Goal: Task Accomplishment & Management: Use online tool/utility

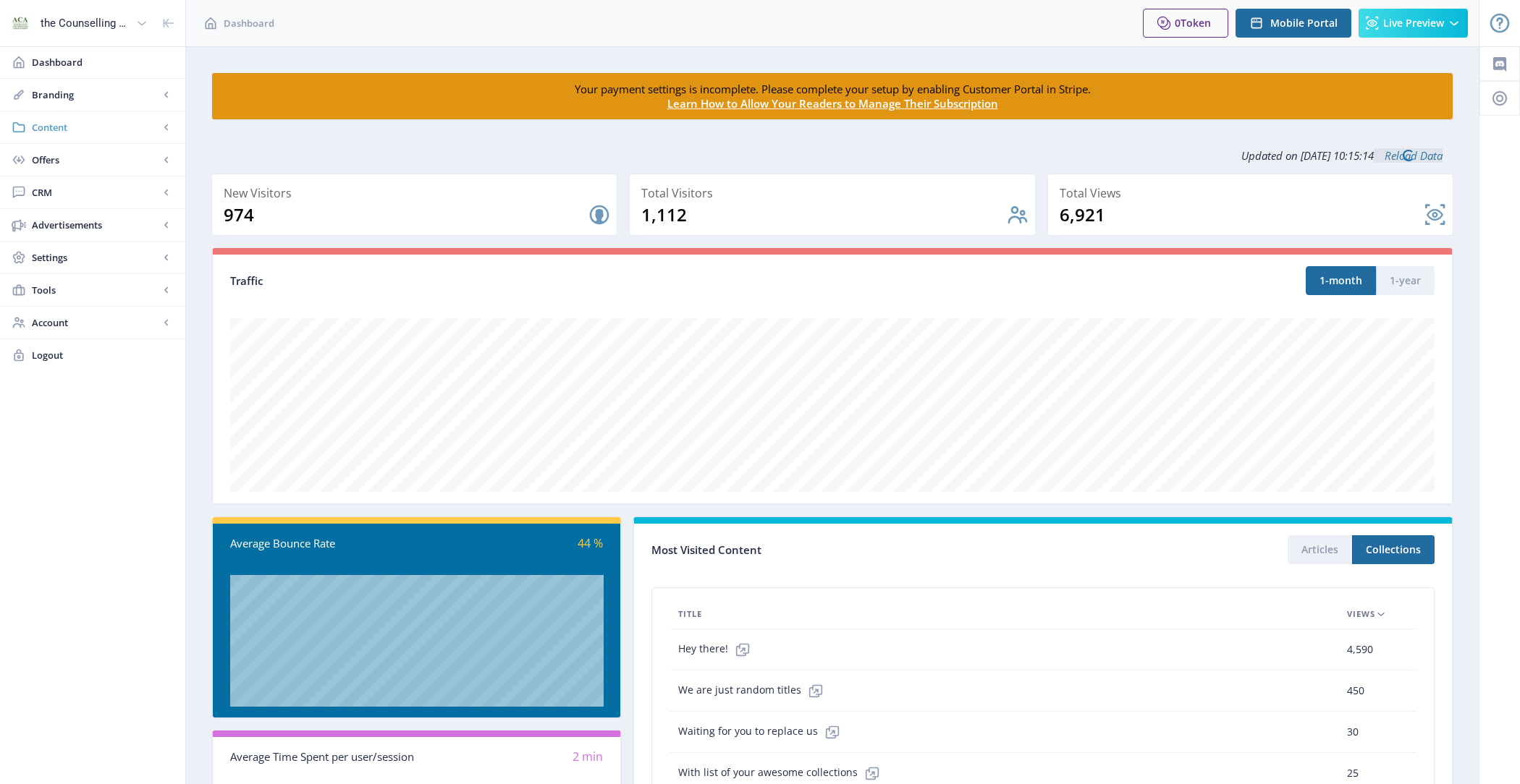
click at [89, 124] on span "Content" at bounding box center [95, 128] width 128 height 14
click at [103, 188] on span "Collections" at bounding box center [108, 192] width 124 height 14
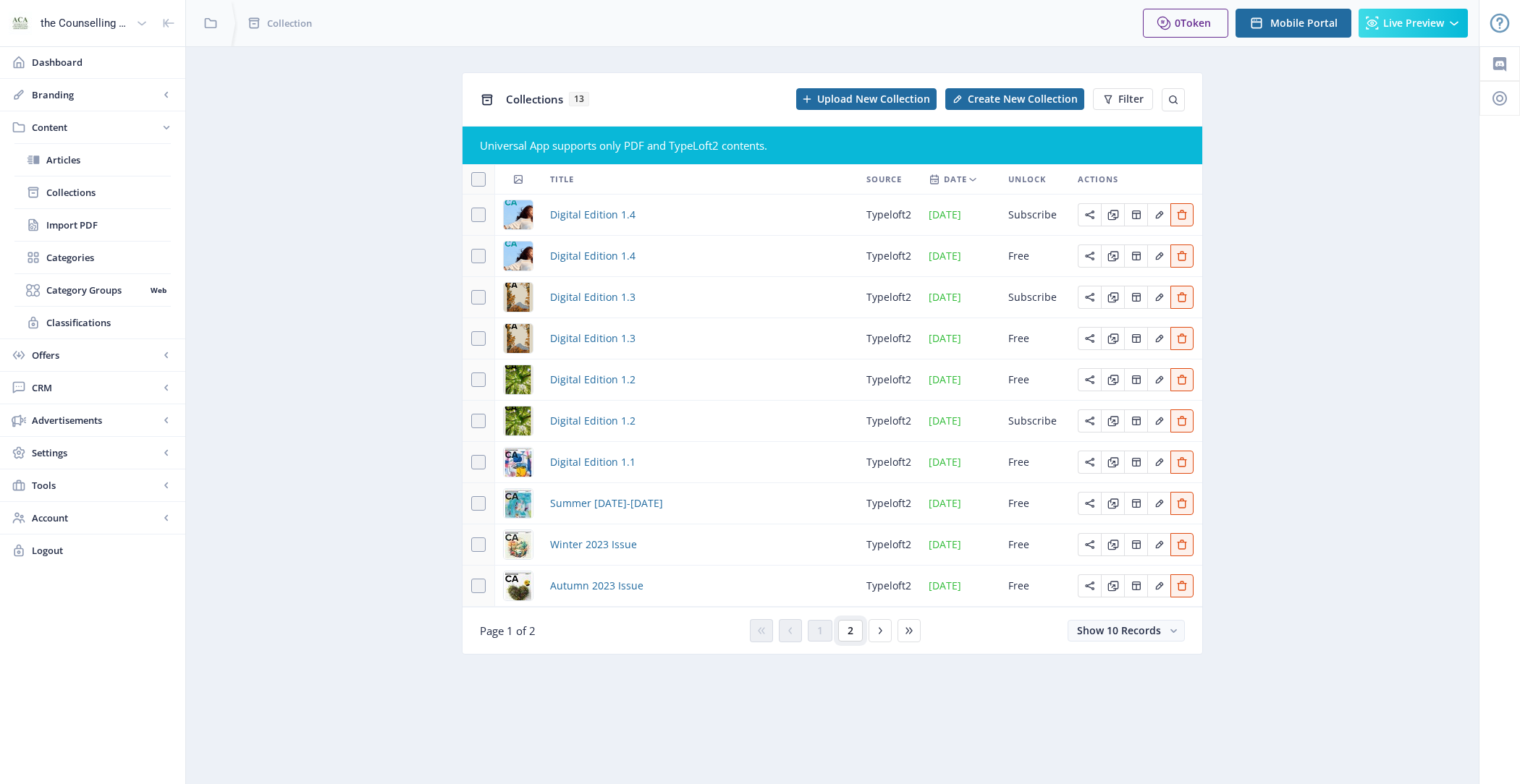
click at [849, 637] on span "2" at bounding box center [850, 630] width 5 height 12
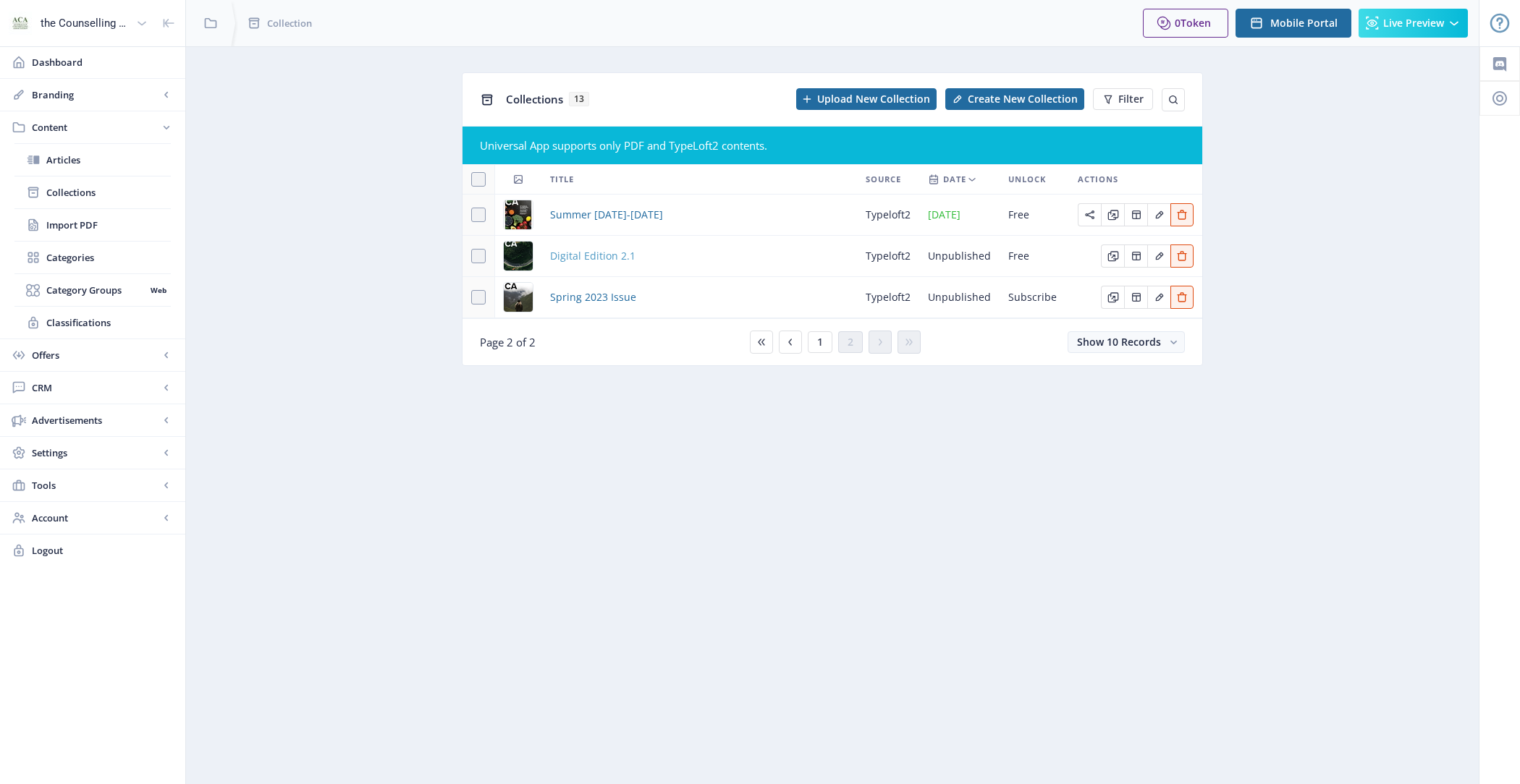
click at [589, 250] on span "Digital Edition 2.1" at bounding box center [593, 255] width 85 height 17
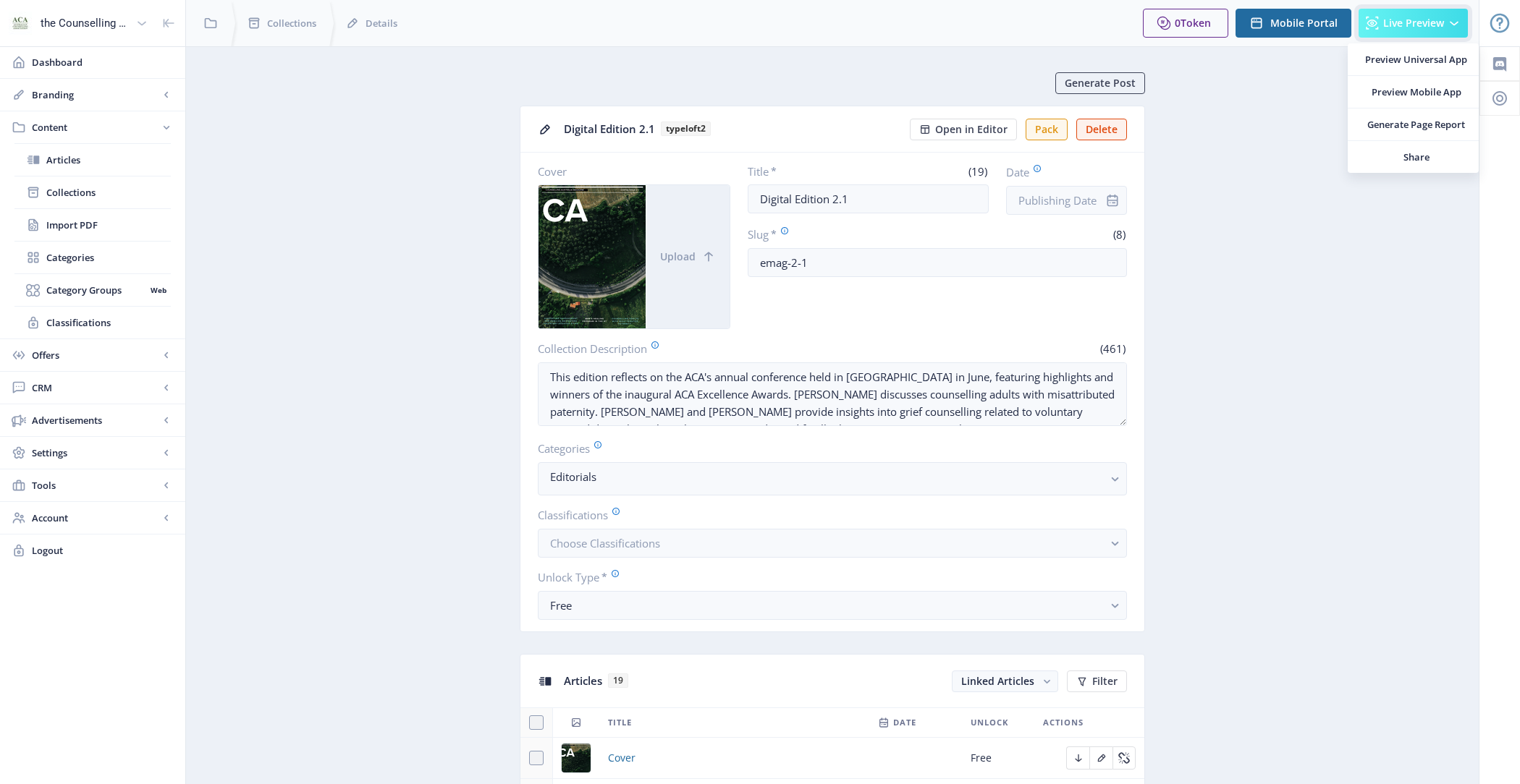
click at [1364, 36] on button "Live Preview" at bounding box center [1412, 23] width 109 height 29
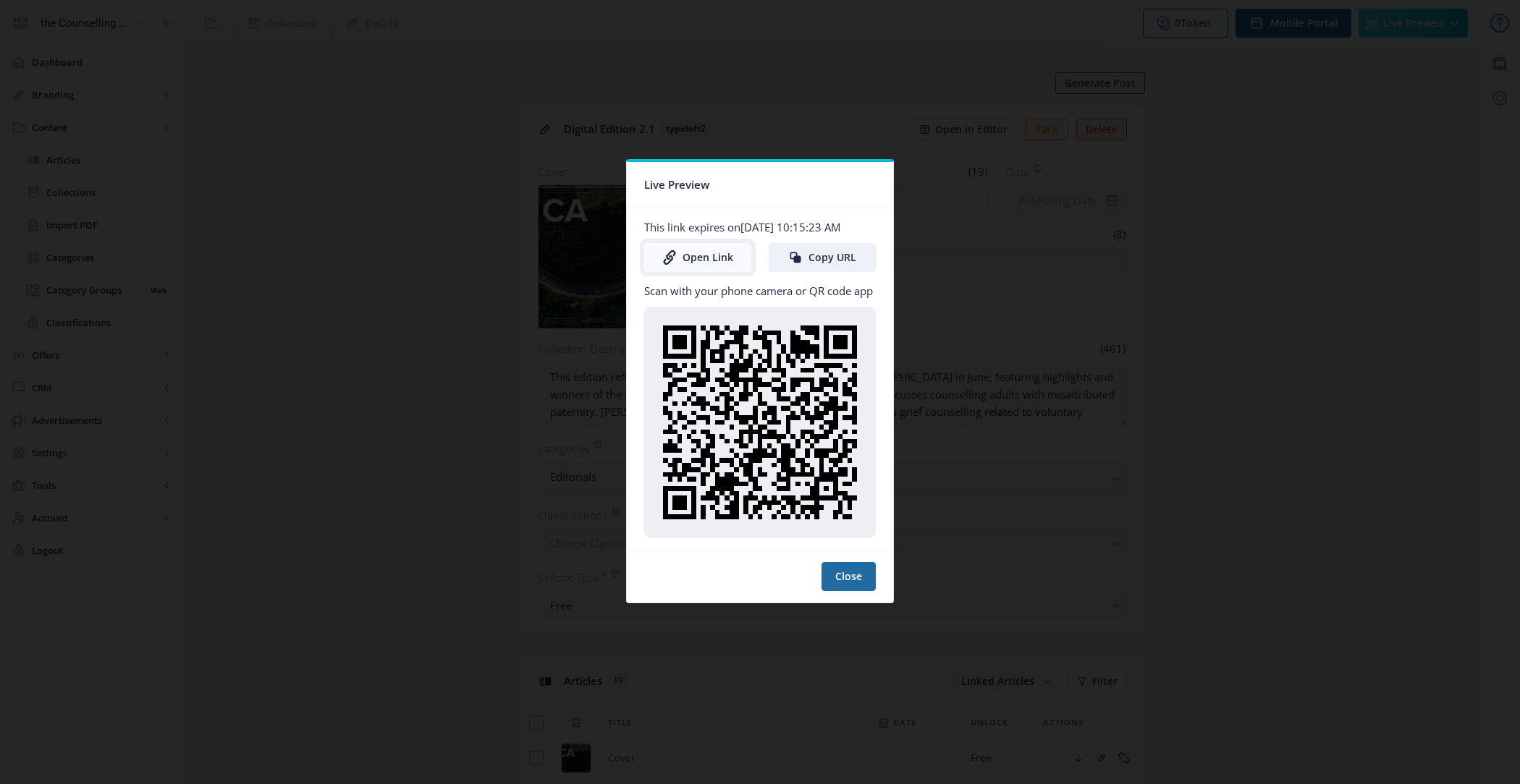
click at [714, 255] on link "Open Link" at bounding box center [697, 257] width 107 height 29
click at [845, 590] on button "Close" at bounding box center [848, 576] width 54 height 29
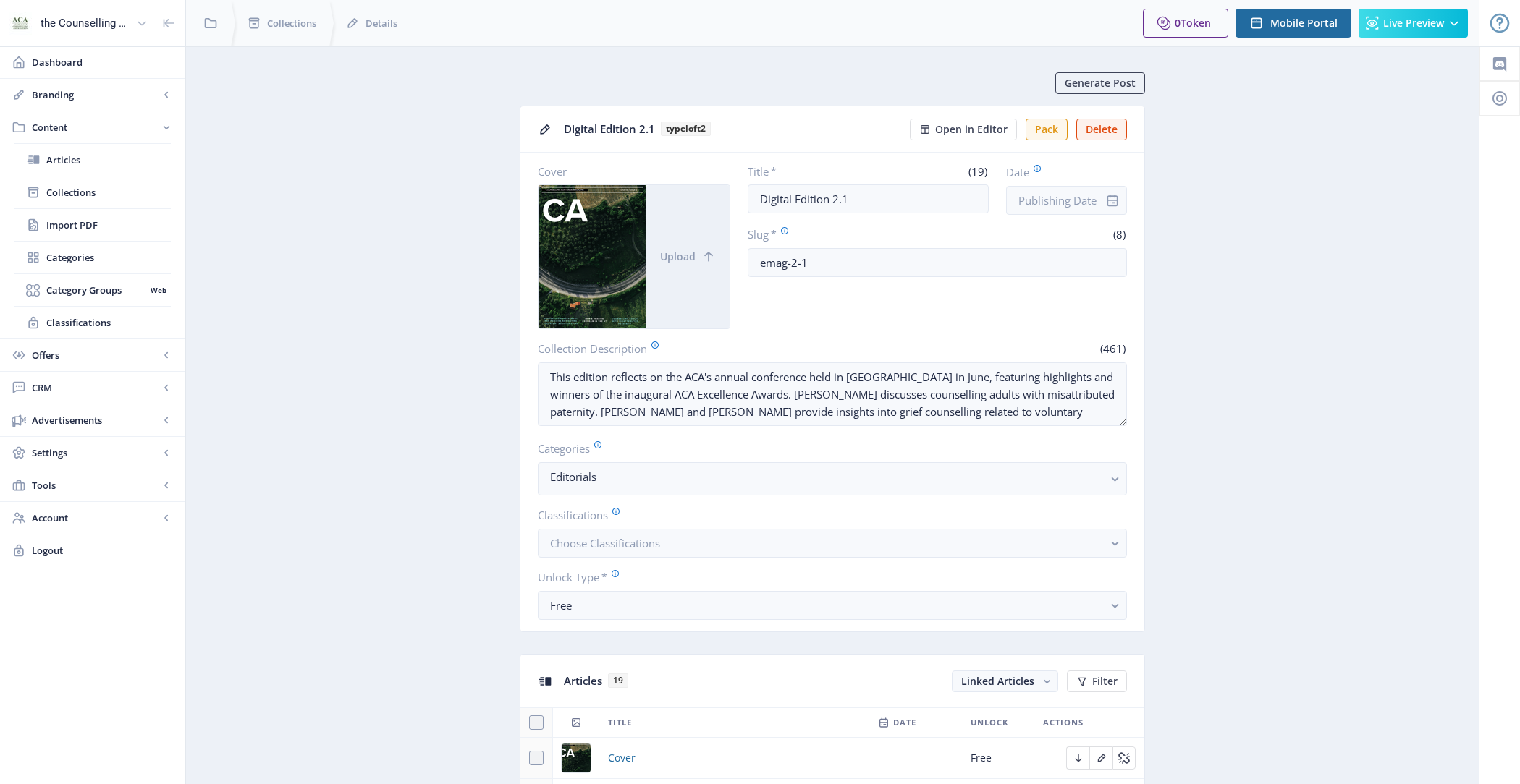
click at [1395, 38] on div "0 Token Upgrade Mobile Portal Live Preview" at bounding box center [1305, 22] width 348 height 46
click at [1367, 28] on icon at bounding box center [1372, 23] width 14 height 14
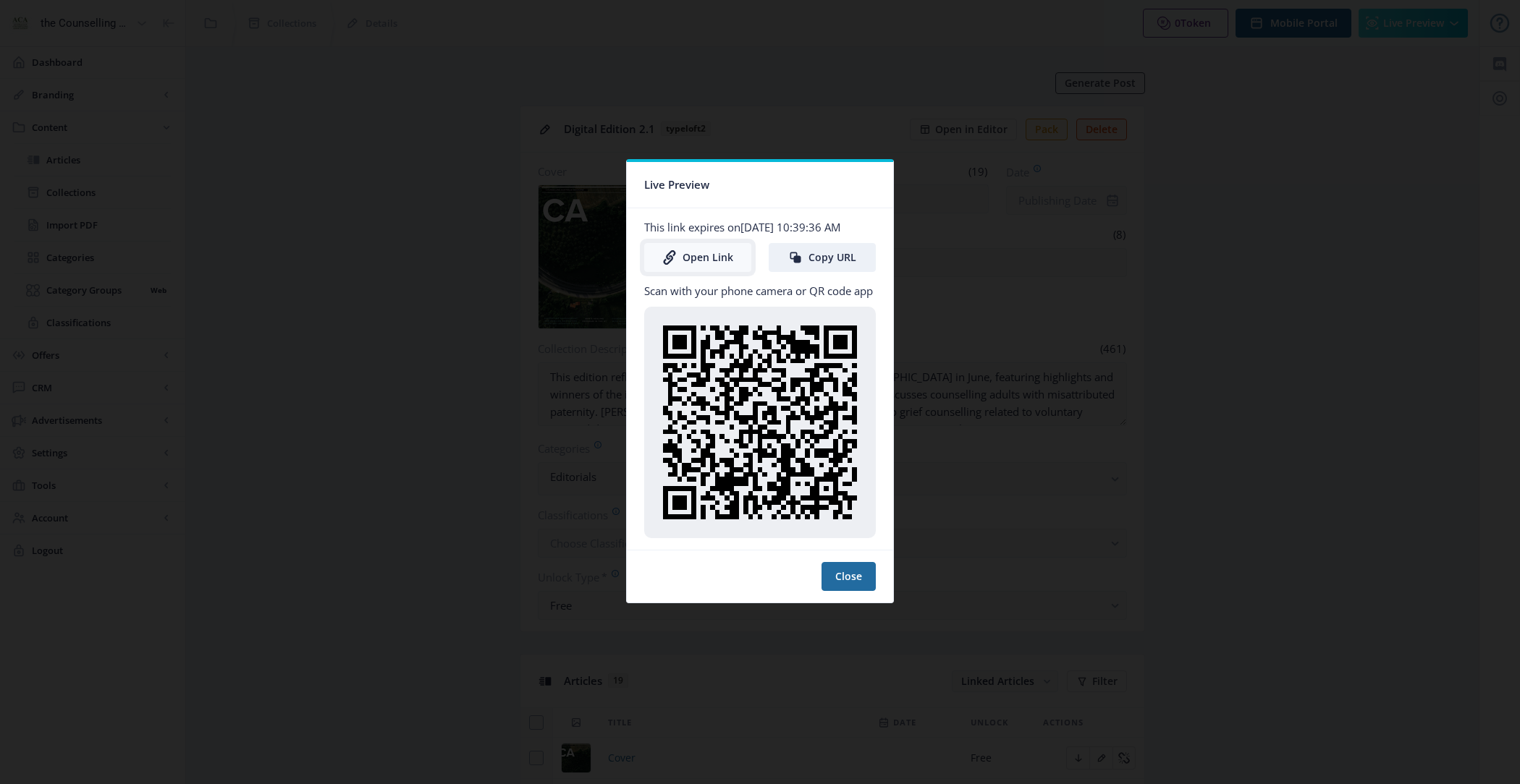
click at [698, 262] on link "Open Link" at bounding box center [697, 257] width 107 height 29
click at [865, 583] on button "Close" at bounding box center [848, 576] width 54 height 29
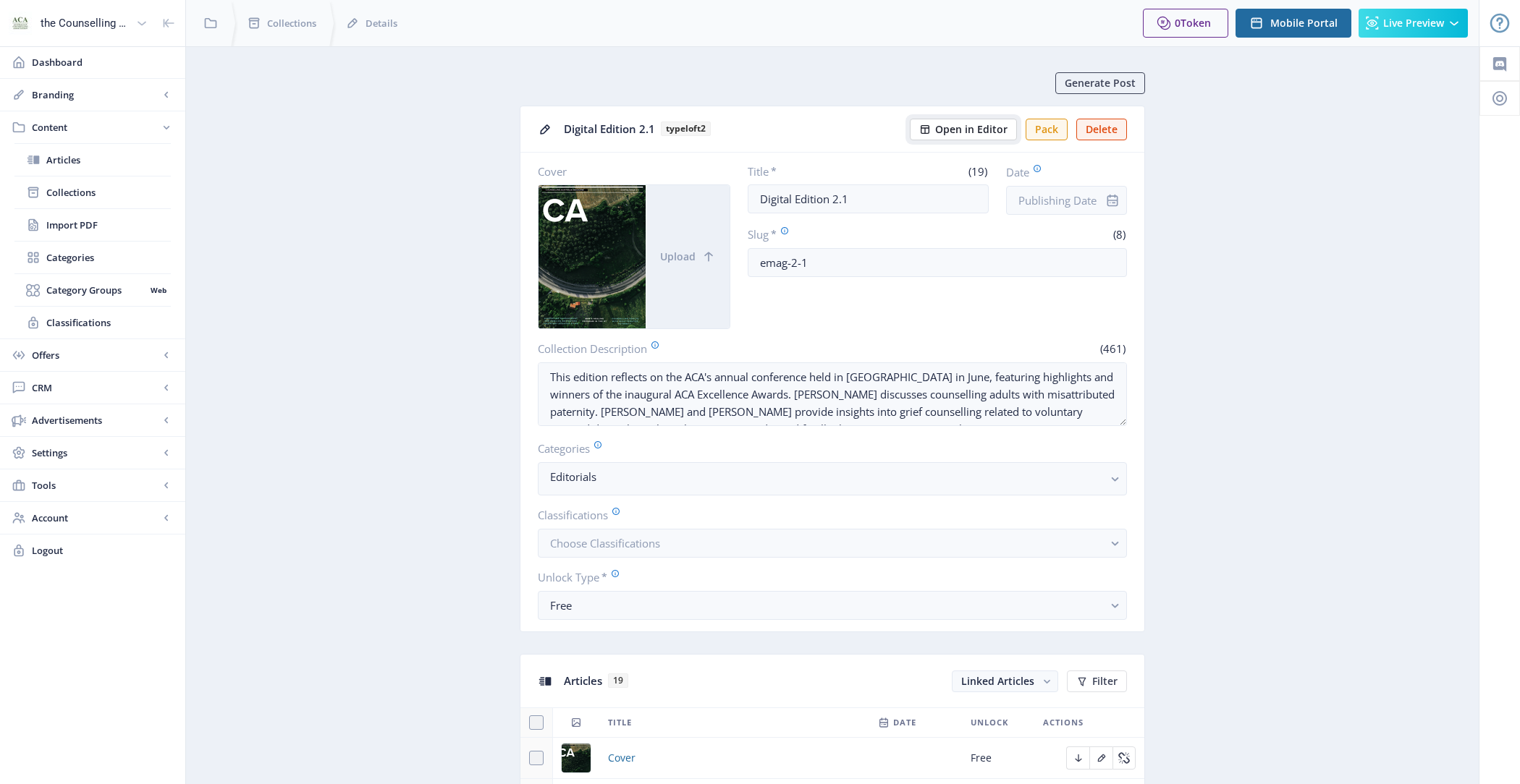
click at [952, 128] on span "Open in Editor" at bounding box center [971, 129] width 72 height 12
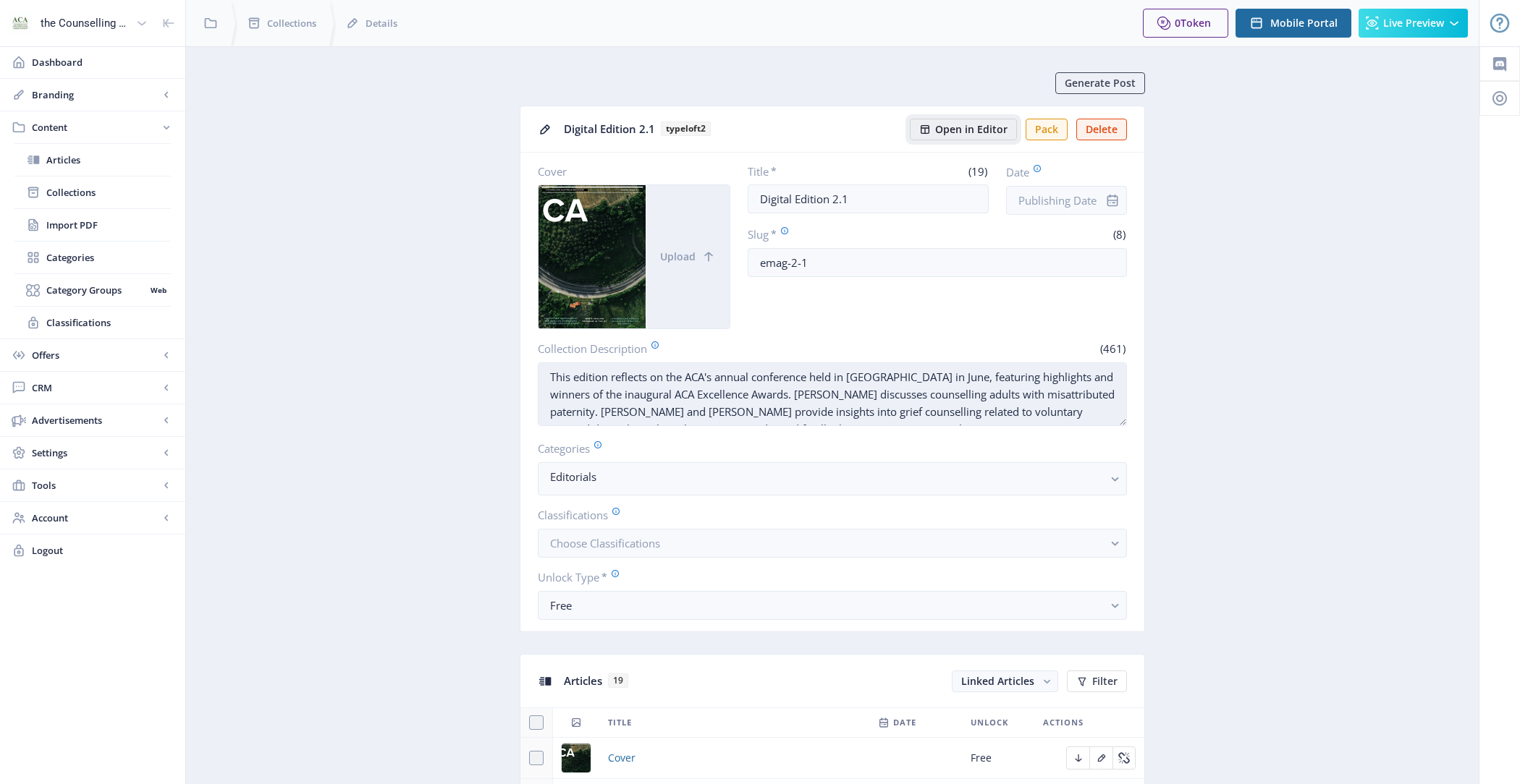
scroll to position [51, 0]
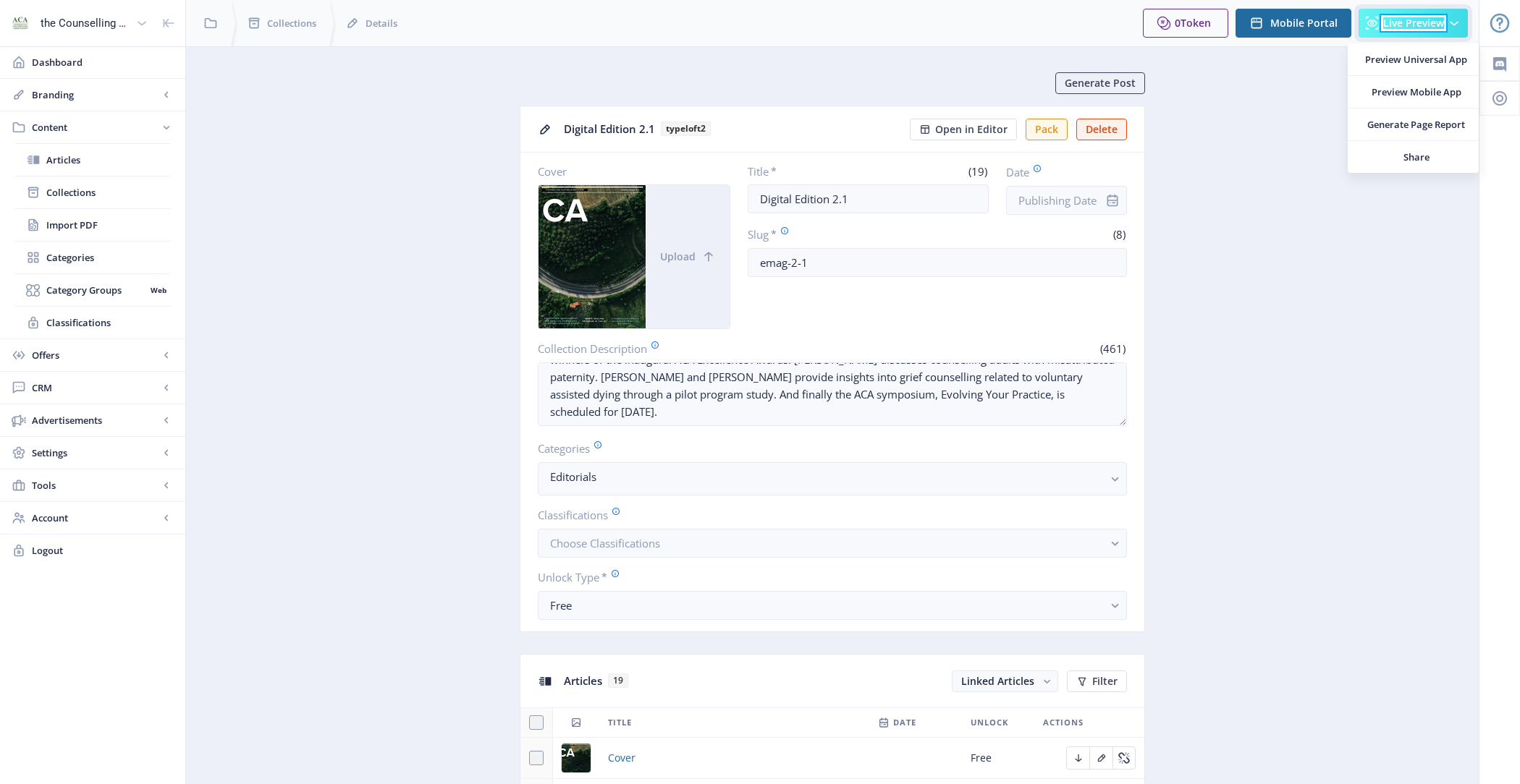
click at [1427, 24] on span "Live Preview" at bounding box center [1414, 22] width 61 height 12
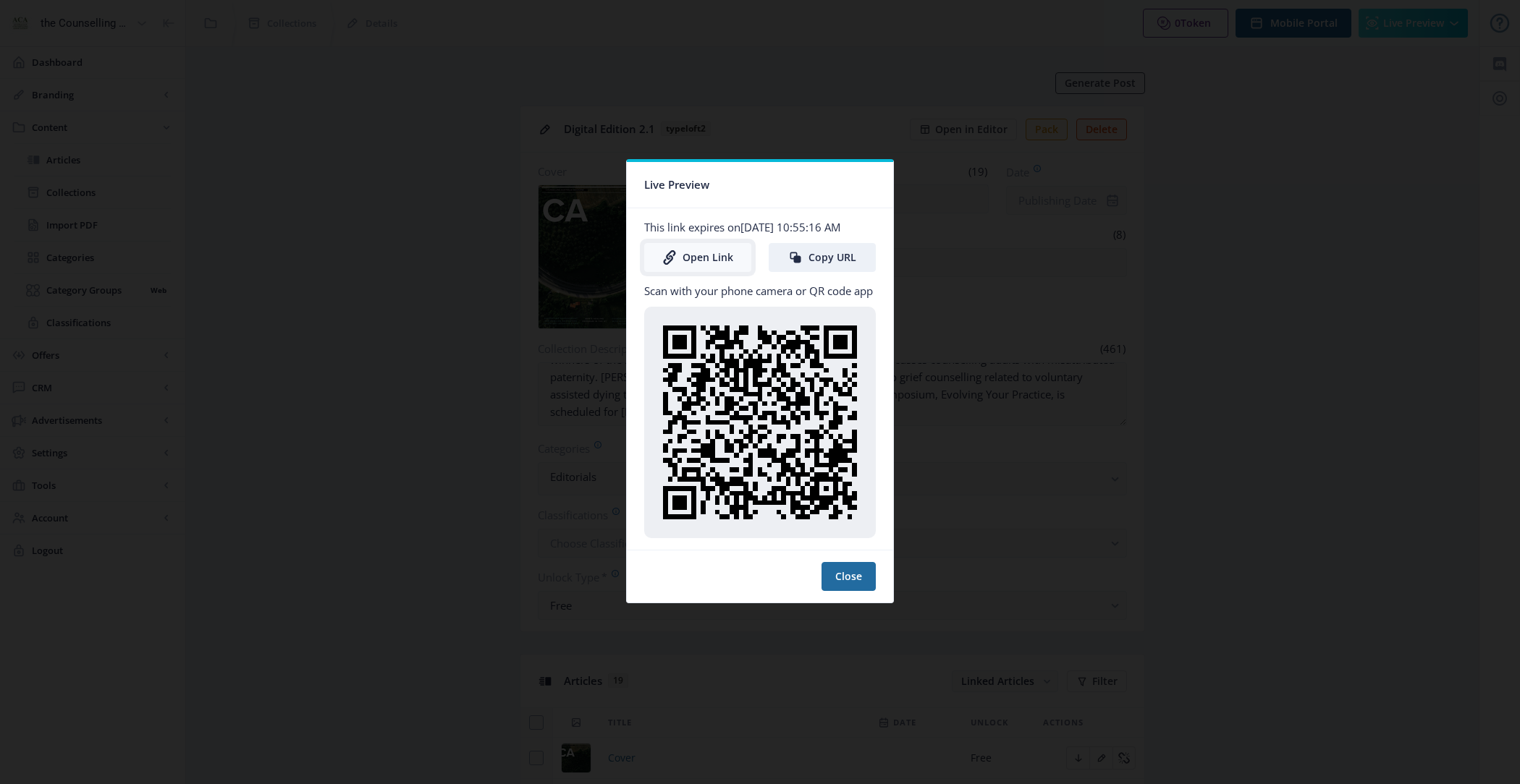
click at [719, 256] on link "Open Link" at bounding box center [697, 257] width 107 height 29
click at [850, 591] on button "Close" at bounding box center [848, 576] width 54 height 29
